Goal: Complete application form: Complete application form

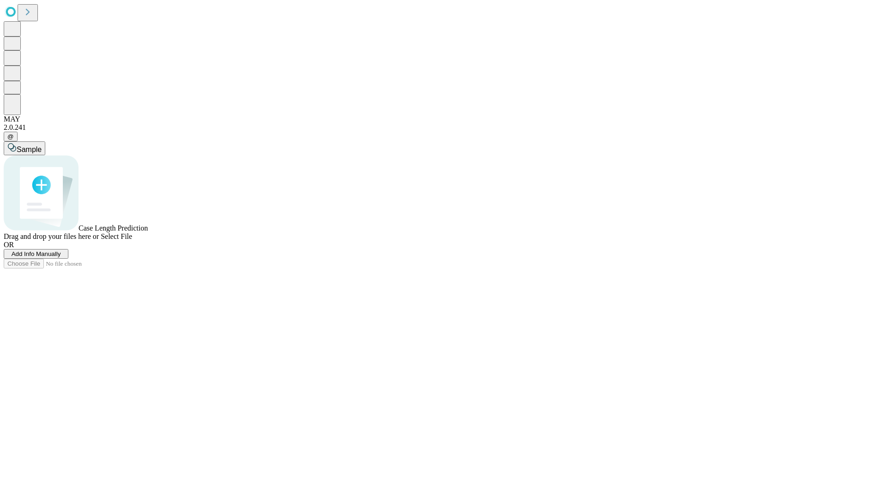
click at [61, 257] on span "Add Info Manually" at bounding box center [36, 254] width 49 height 7
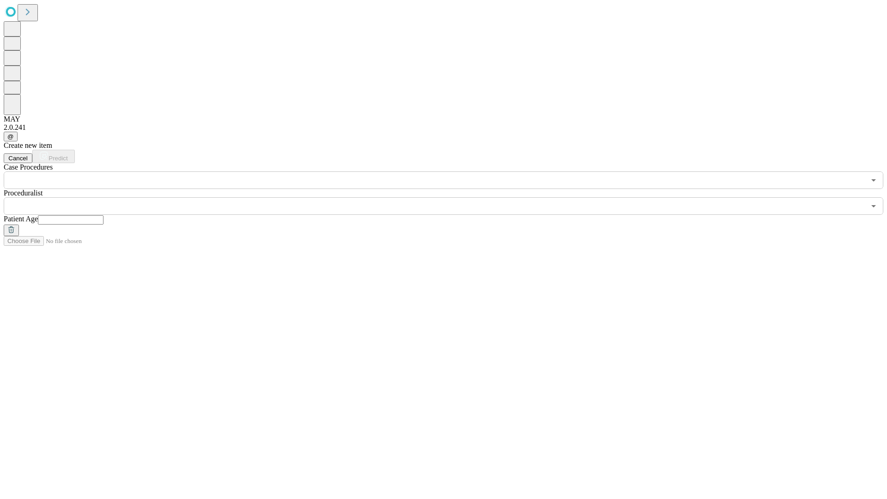
click at [104, 215] on input "text" at bounding box center [71, 219] width 66 height 9
type input "**"
click at [450, 197] on input "text" at bounding box center [435, 206] width 862 height 18
